Goal: Communication & Community: Answer question/provide support

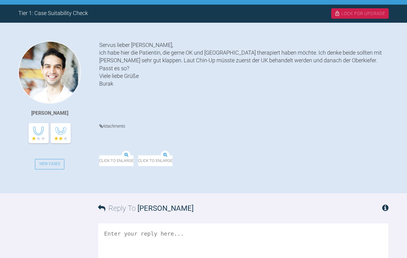
scroll to position [153, 0]
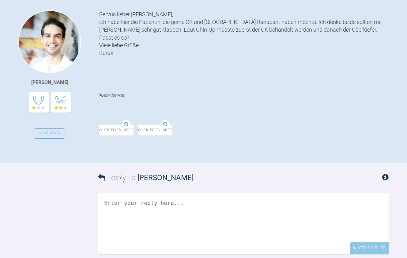
click at [111, 198] on textarea at bounding box center [243, 223] width 291 height 61
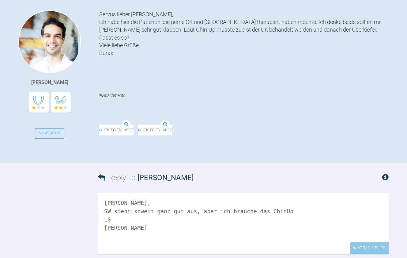
click at [285, 216] on textarea "Moin Burak, SW sieht soweit ganz gut aus, aber ich brauche das ChinUp LG Jens" at bounding box center [243, 223] width 291 height 61
click at [282, 213] on textarea "Moin Burak, SW sieht soweit ganz gut aus, aber ich brauche das ChinUp LG Jens" at bounding box center [243, 223] width 291 height 61
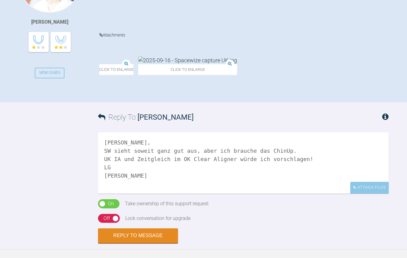
scroll to position [215, 0]
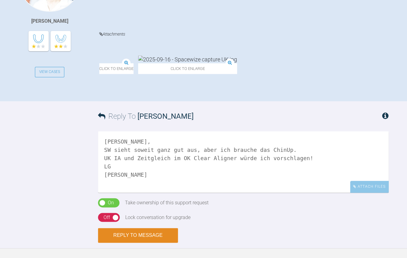
type textarea "[PERSON_NAME], SW sieht soweit ganz gut aus, aber ich brauche das ChinUp. UK IA…"
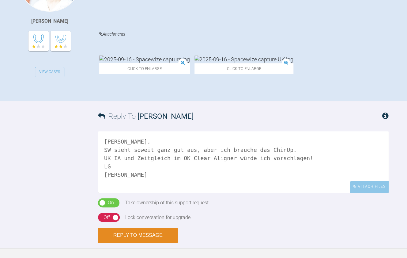
click at [132, 233] on button "Reply to Message" at bounding box center [138, 235] width 80 height 15
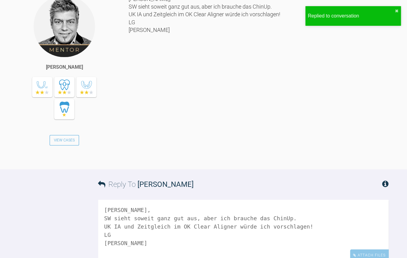
scroll to position [419, 0]
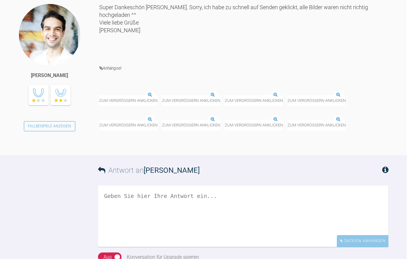
scroll to position [639, 0]
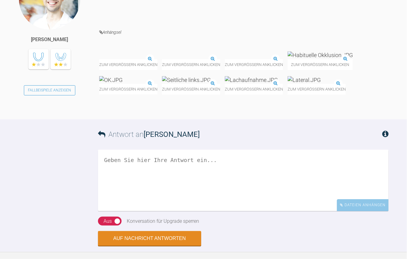
click at [146, 211] on textarea at bounding box center [243, 180] width 291 height 61
click at [129, 211] on textarea "Das sololte gut gehen :) LG" at bounding box center [243, 180] width 291 height 61
click at [128, 211] on textarea "Das sollte gut gehen :) LG" at bounding box center [243, 180] width 291 height 61
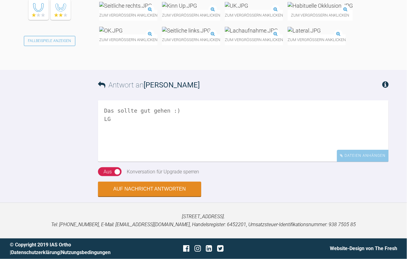
scroll to position [750, 0]
type textarea "Das sollte gut gehen :) LG"
click at [137, 188] on button "Auf Nachricht antworten" at bounding box center [149, 189] width 103 height 15
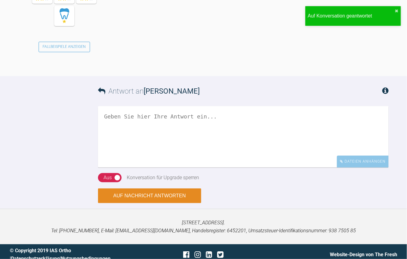
scroll to position [924, 0]
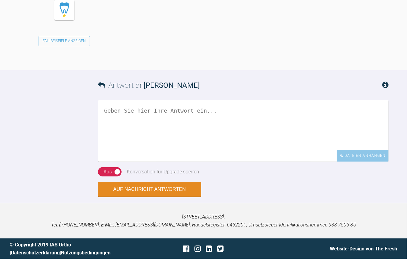
click at [119, 176] on div "On Aus" at bounding box center [110, 171] width 24 height 9
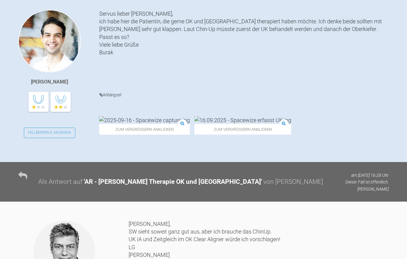
scroll to position [0, 0]
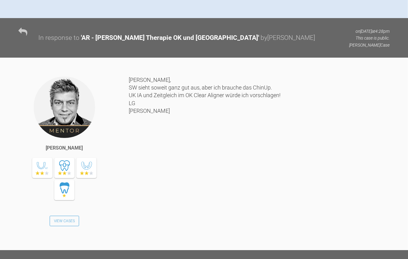
scroll to position [215, 0]
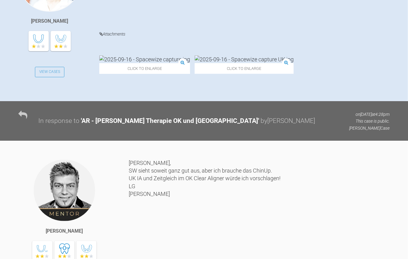
click at [211, 63] on img at bounding box center [244, 59] width 99 height 8
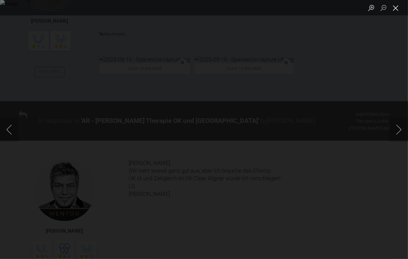
click at [393, 8] on button "Close lightbox" at bounding box center [396, 7] width 12 height 11
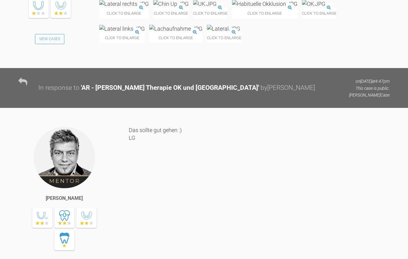
scroll to position [552, 0]
